Goal: Connect with others: Connect with others

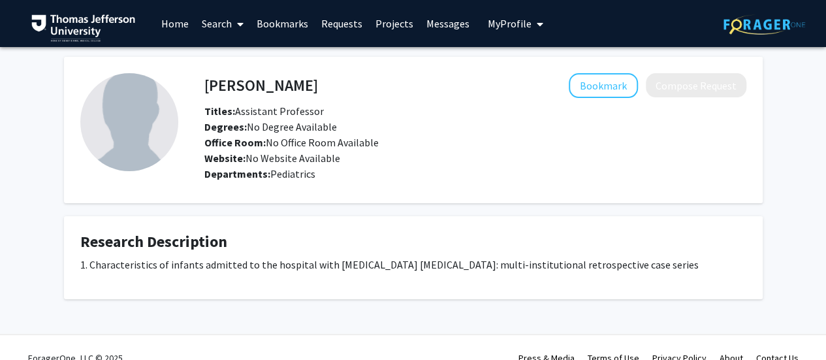
scroll to position [20, 0]
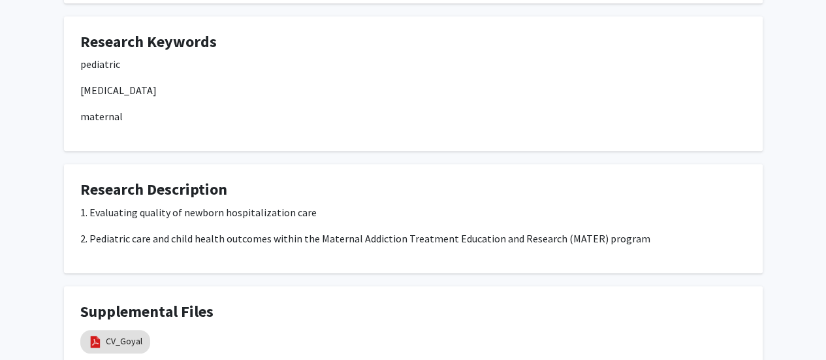
scroll to position [594, 0]
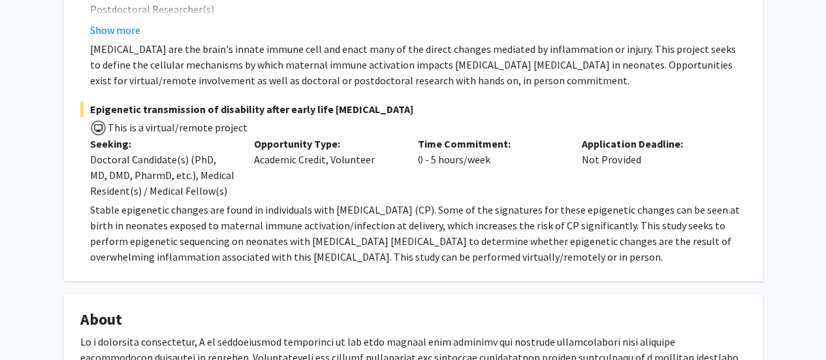
scroll to position [537, 0]
